Goal: Task Accomplishment & Management: Complete application form

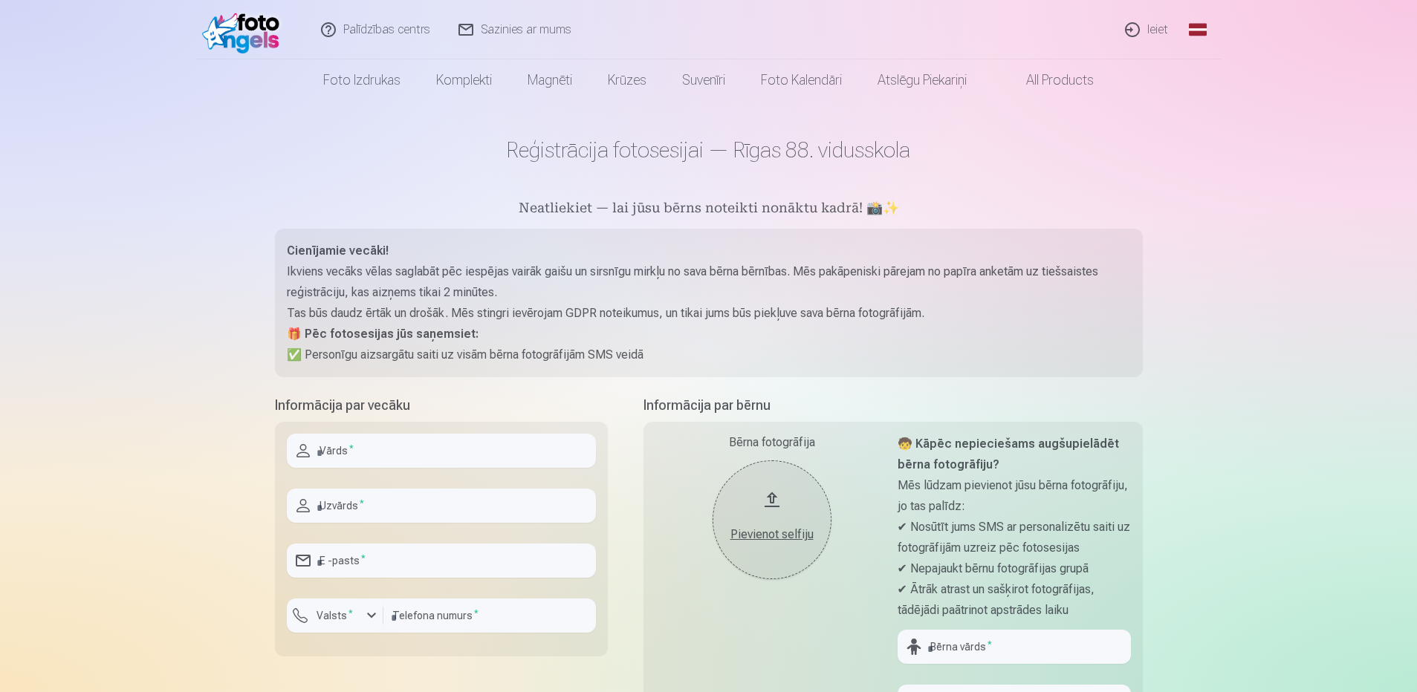
click at [1157, 33] on link "Ieiet" at bounding box center [1146, 29] width 71 height 59
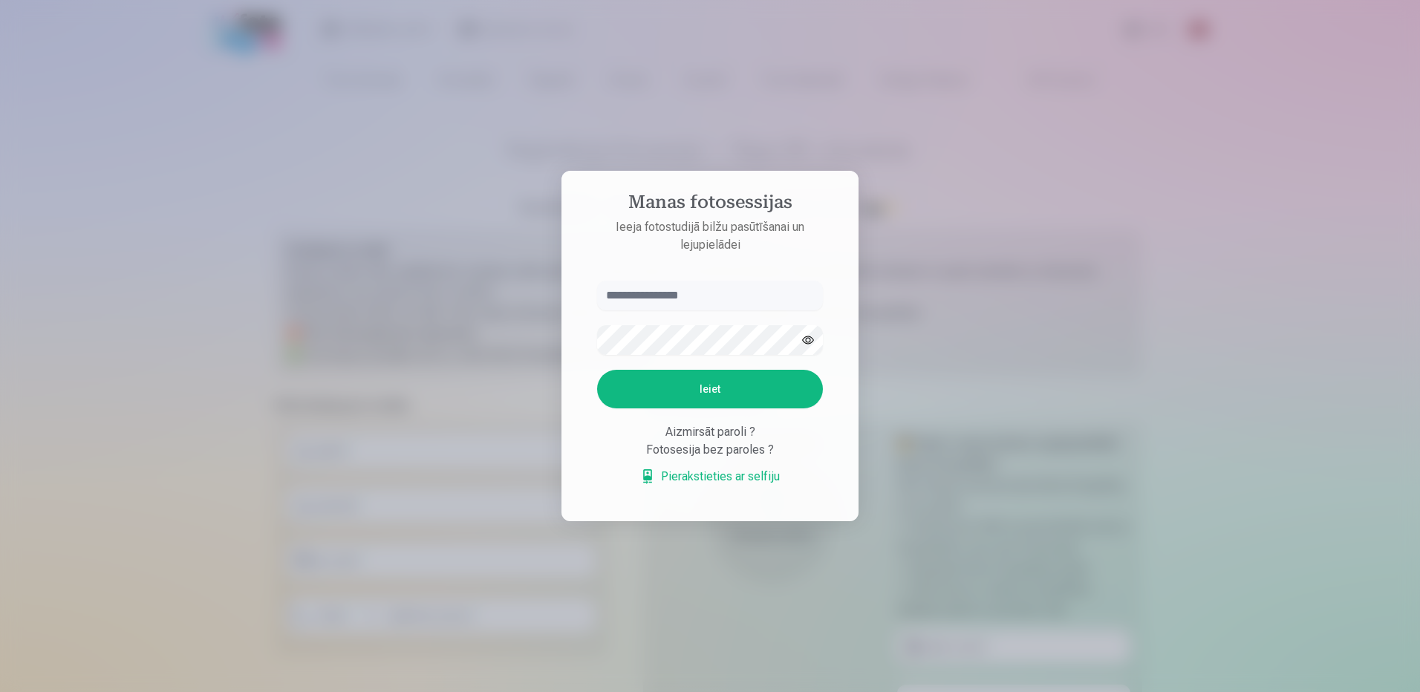
click at [980, 312] on div at bounding box center [710, 346] width 1420 height 692
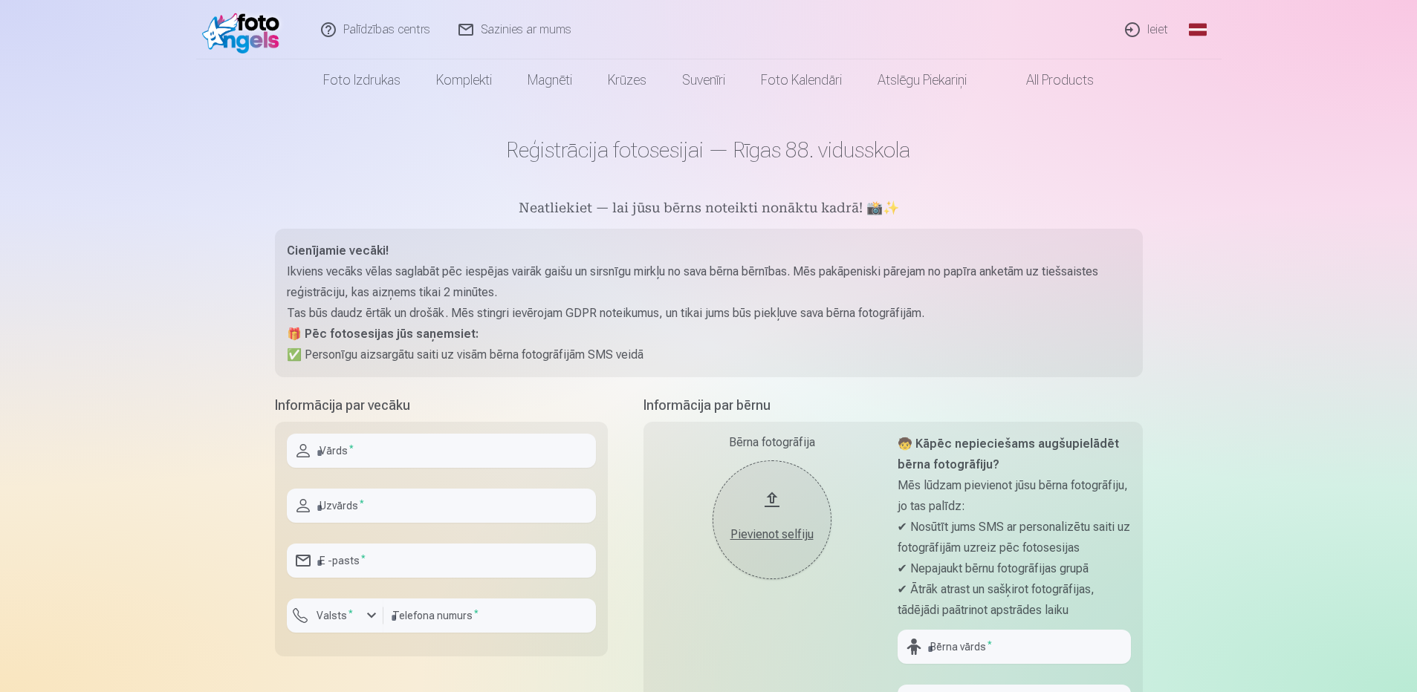
click at [1139, 23] on link "Ieiet" at bounding box center [1146, 29] width 71 height 59
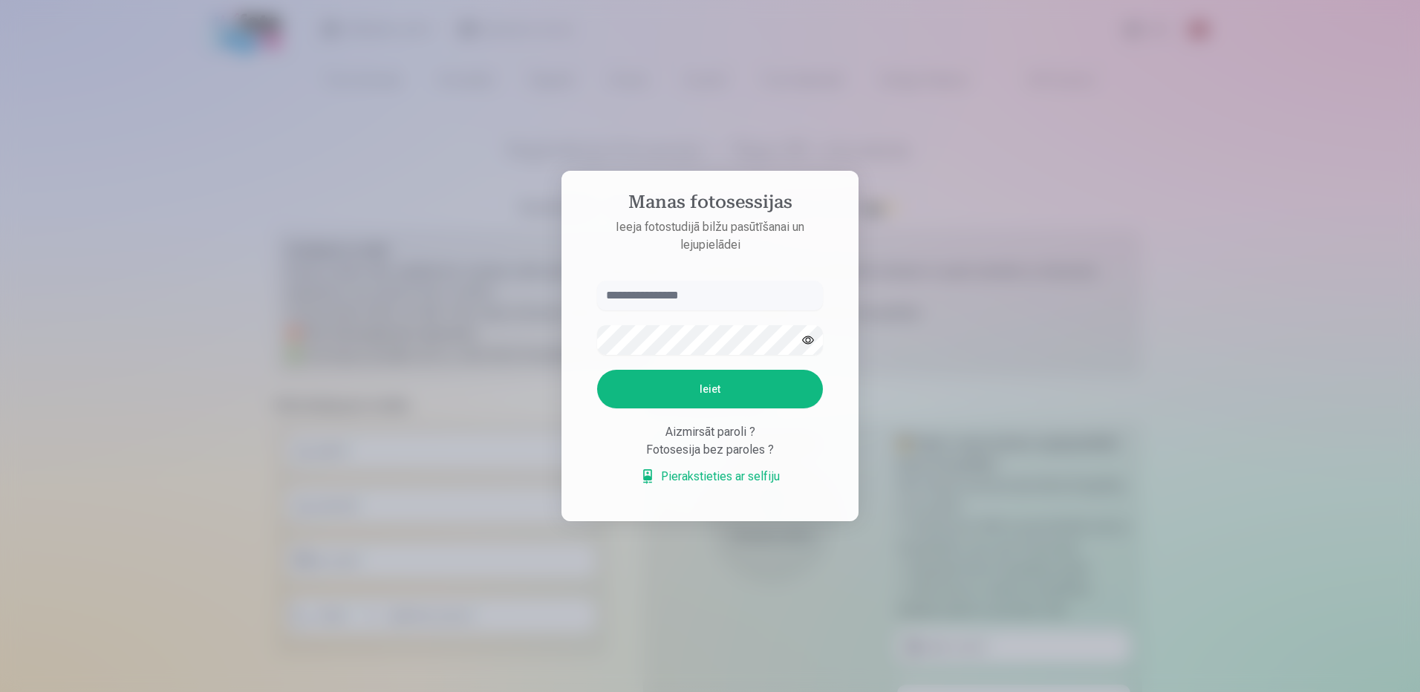
click at [747, 387] on button "Ieiet" at bounding box center [710, 389] width 226 height 39
click at [698, 290] on input "text" at bounding box center [710, 296] width 226 height 30
